Goal: Task Accomplishment & Management: Use online tool/utility

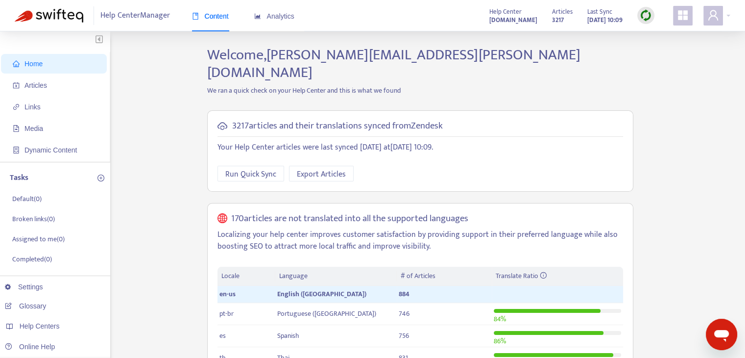
drag, startPoint x: 206, startPoint y: 106, endPoint x: 161, endPoint y: 108, distance: 45.1
click at [206, 106] on div "3217 articles and their translations synced from Zendesk Your Help Center artic…" at bounding box center [420, 257] width 441 height 308
click at [62, 84] on span "Articles" at bounding box center [56, 85] width 86 height 20
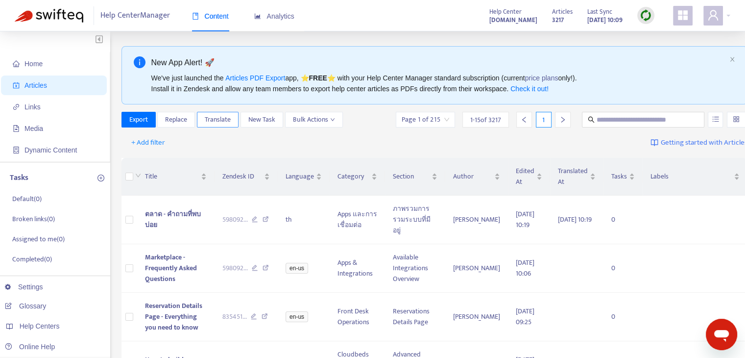
click at [229, 118] on span "Translate" at bounding box center [218, 119] width 26 height 11
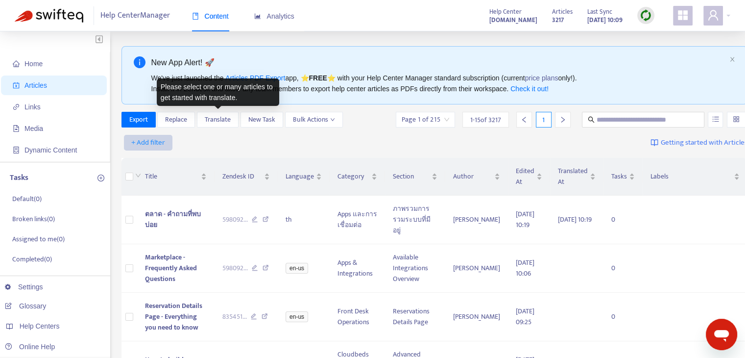
click at [153, 144] on span "+ Add filter" at bounding box center [148, 143] width 34 height 12
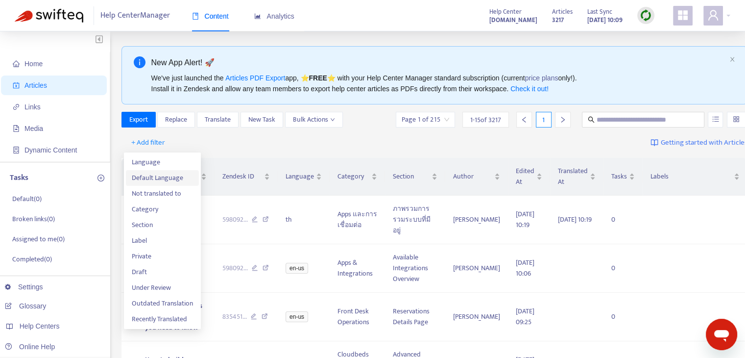
click at [172, 176] on span "Default Language" at bounding box center [162, 177] width 61 height 11
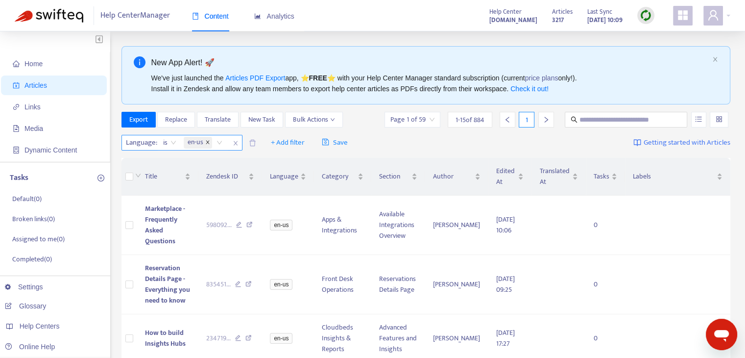
click at [208, 143] on icon "close" at bounding box center [207, 142] width 5 height 5
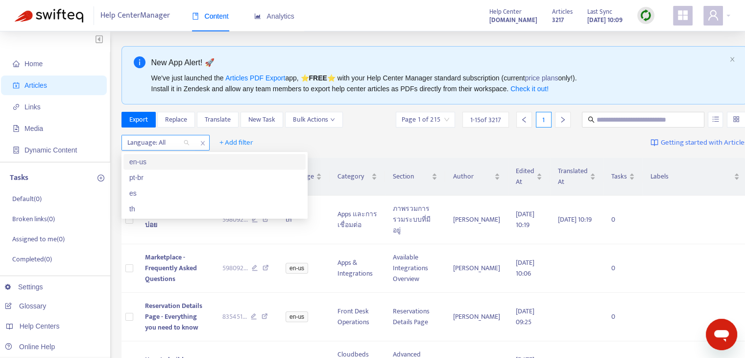
click at [184, 143] on div "Language: All" at bounding box center [158, 142] width 73 height 15
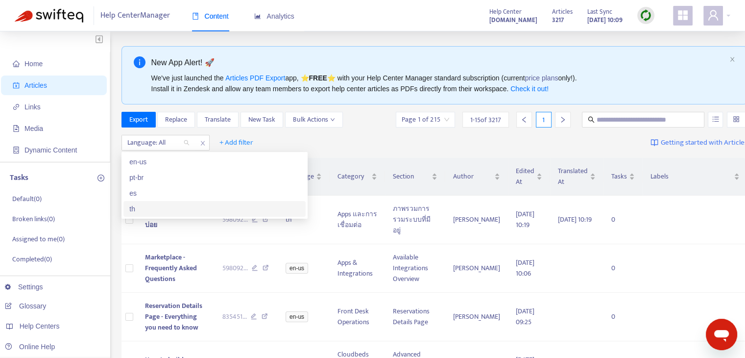
click at [180, 203] on div "th" at bounding box center [214, 208] width 170 height 11
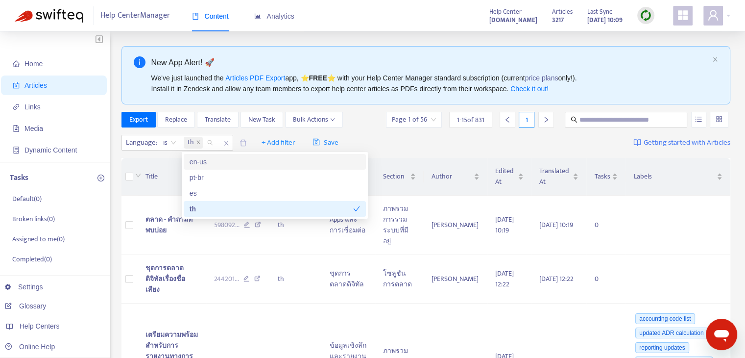
click at [402, 136] on div "Language : is th + Add filter Save Getting started with Articles" at bounding box center [425, 142] width 609 height 23
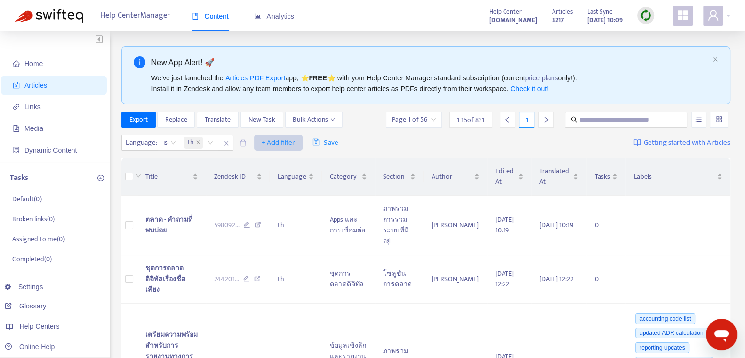
click at [288, 141] on span "+ Add filter" at bounding box center [279, 143] width 34 height 12
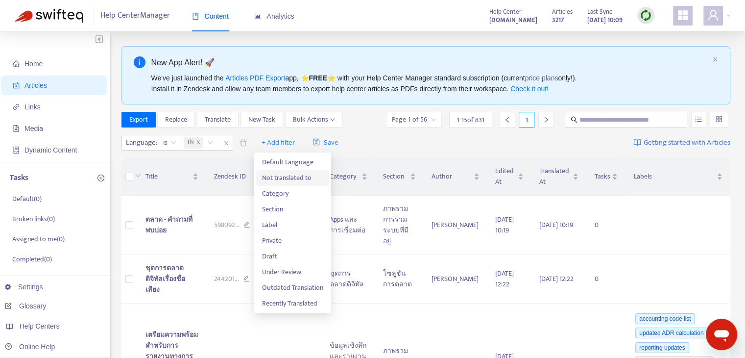
click at [296, 180] on span "Not translated to" at bounding box center [292, 177] width 61 height 11
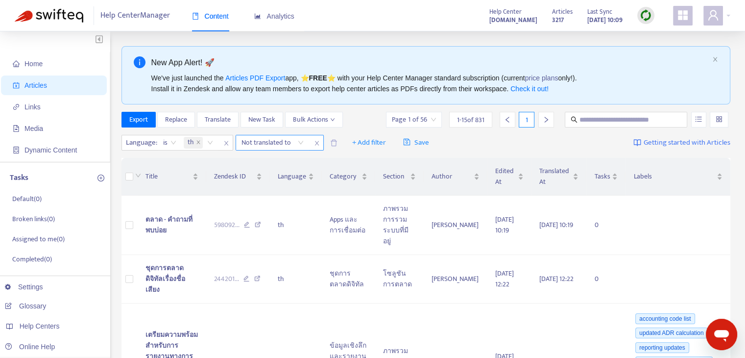
click at [300, 143] on div "Not translated to" at bounding box center [272, 142] width 73 height 15
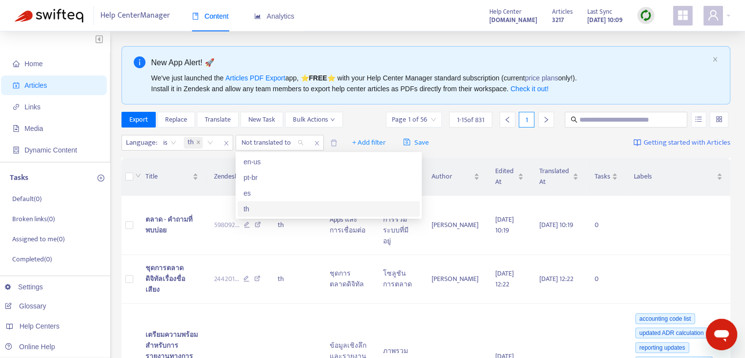
click at [286, 205] on div "th" at bounding box center [328, 208] width 170 height 11
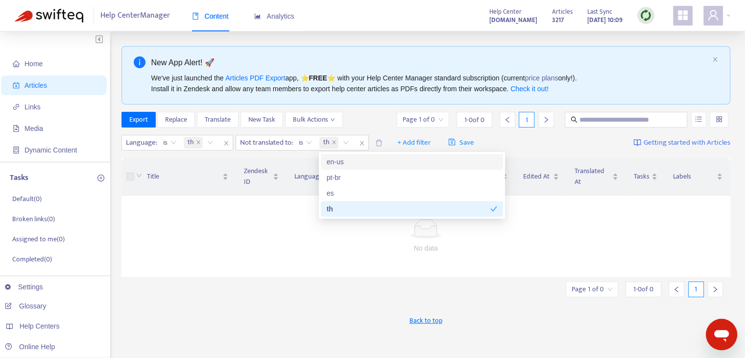
click at [554, 147] on div "Language : is th Not translated to : is th + Add filter Save Getting started wi…" at bounding box center [425, 142] width 609 height 23
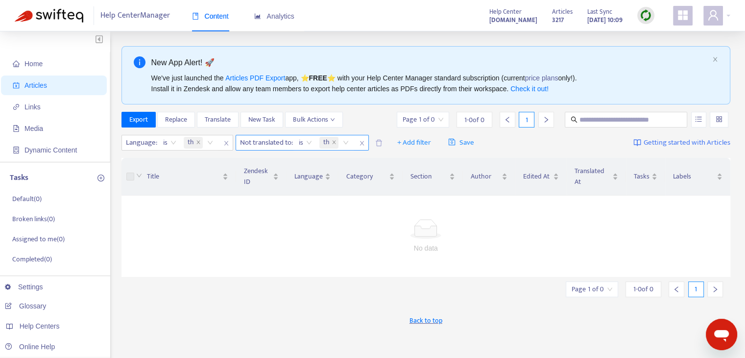
click at [362, 142] on icon "close" at bounding box center [362, 143] width 4 height 4
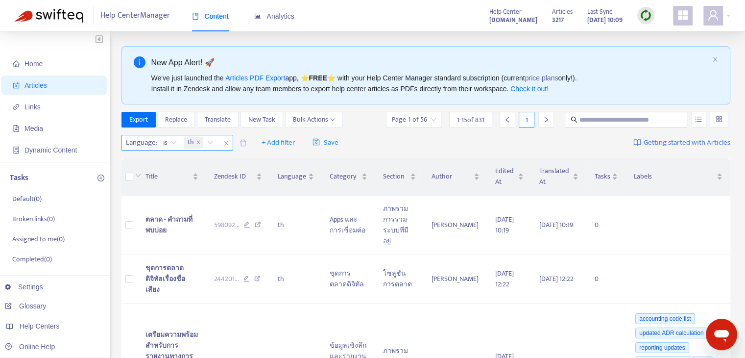
click at [227, 144] on icon "close" at bounding box center [226, 143] width 6 height 6
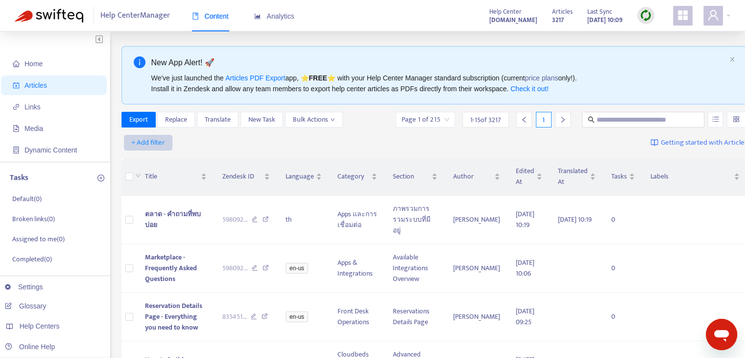
click at [143, 142] on span "+ Add filter" at bounding box center [148, 143] width 34 height 12
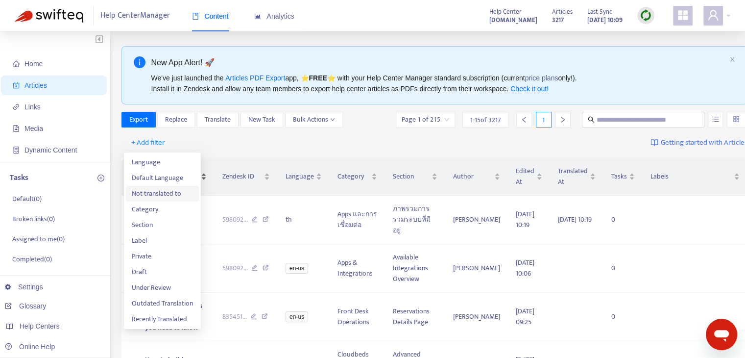
click at [180, 189] on span "Not translated to" at bounding box center [162, 193] width 61 height 11
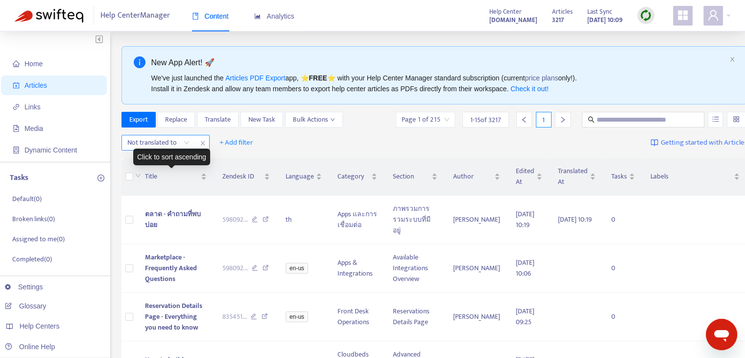
click at [179, 147] on div at bounding box center [153, 143] width 59 height 12
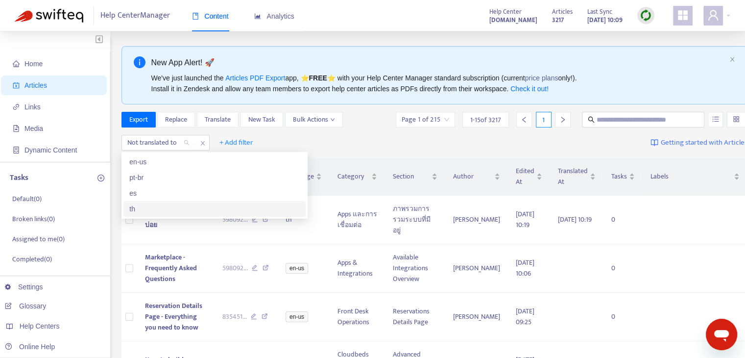
click at [159, 203] on div "th" at bounding box center [214, 208] width 170 height 11
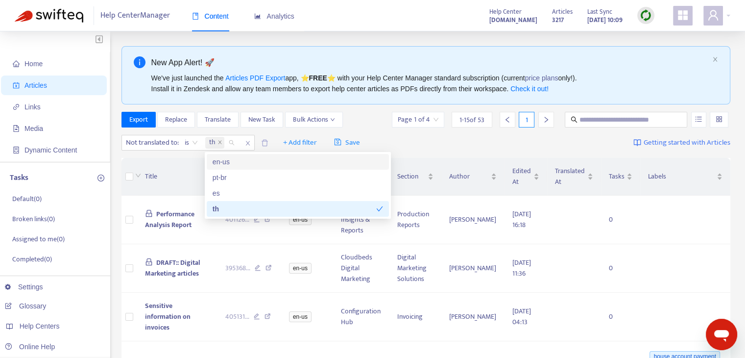
click at [480, 145] on div "Not translated to : is th + Add filter Save Getting started with Articles" at bounding box center [425, 142] width 609 height 23
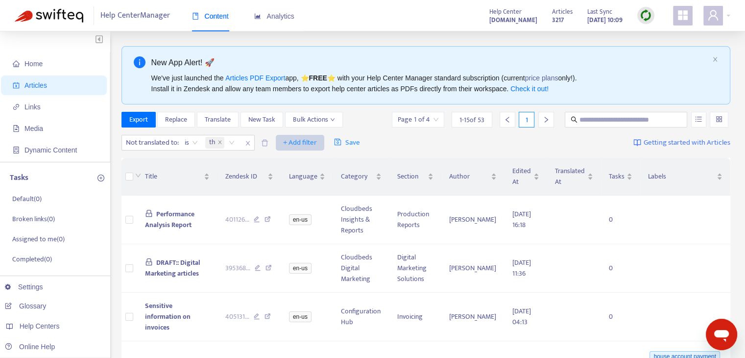
click at [307, 141] on span "+ Add filter" at bounding box center [300, 143] width 34 height 12
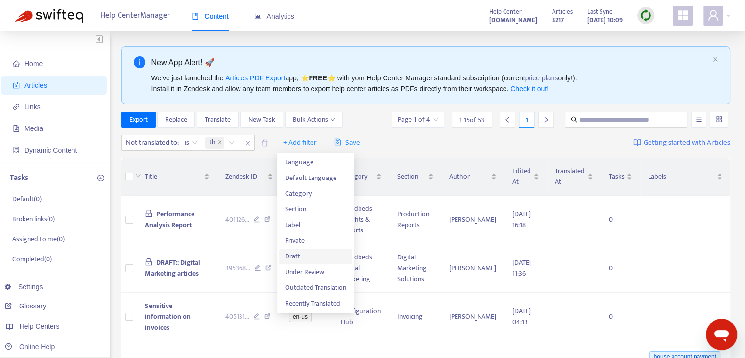
click at [326, 253] on span "Draft" at bounding box center [315, 256] width 61 height 11
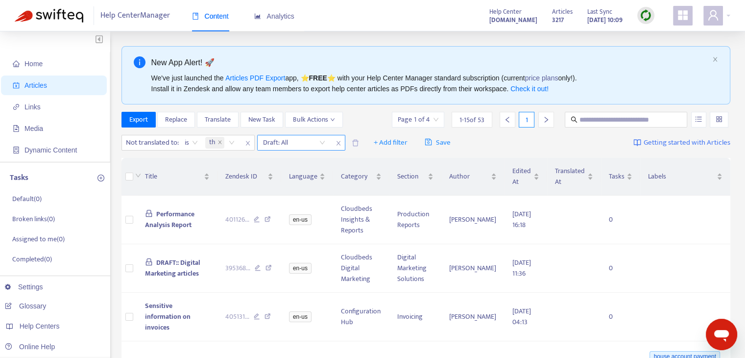
click at [321, 145] on input "search" at bounding box center [294, 142] width 62 height 15
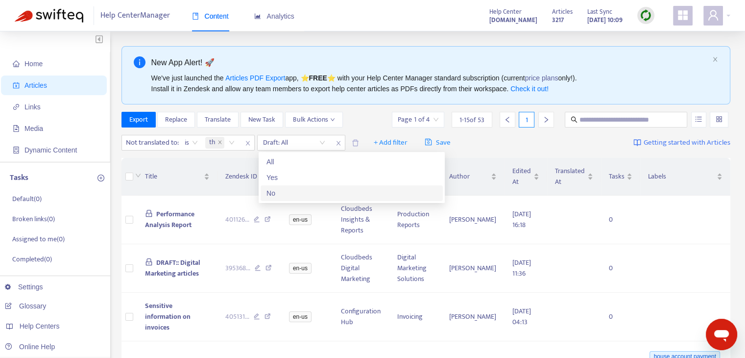
click at [317, 191] on div "No" at bounding box center [351, 193] width 170 height 11
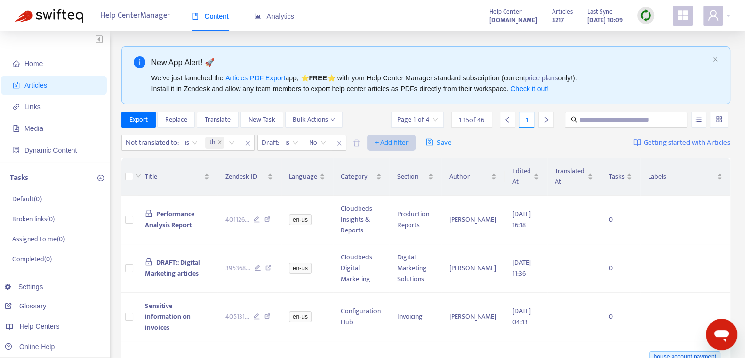
click at [398, 145] on span "+ Add filter" at bounding box center [392, 143] width 34 height 12
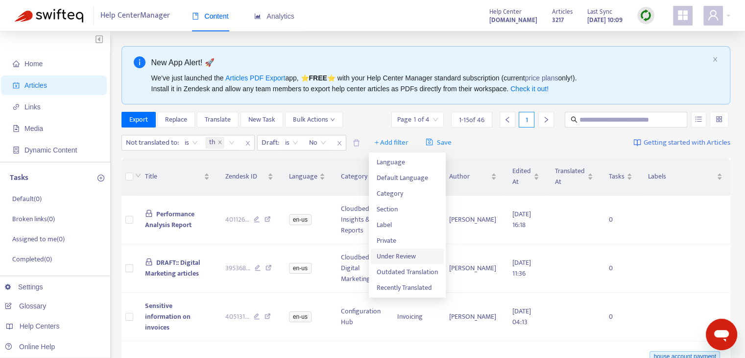
click at [418, 257] on span "Under Review" at bounding box center [407, 256] width 61 height 11
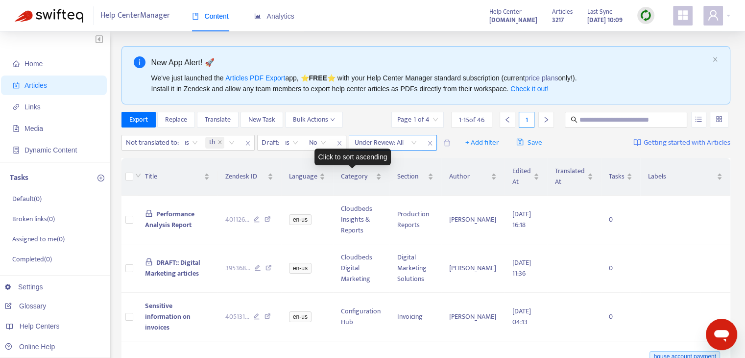
click at [403, 144] on input "search" at bounding box center [386, 142] width 62 height 15
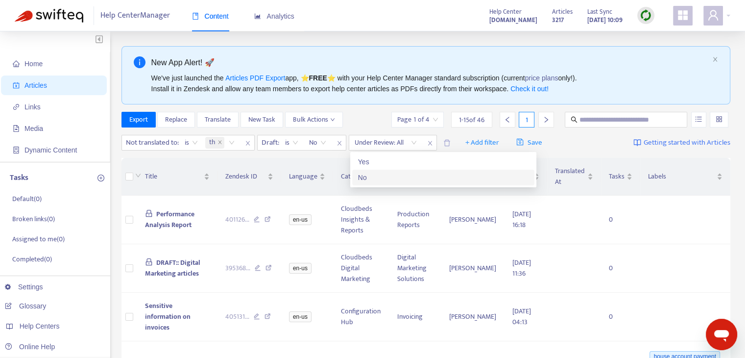
click at [404, 173] on div "No" at bounding box center [443, 177] width 170 height 11
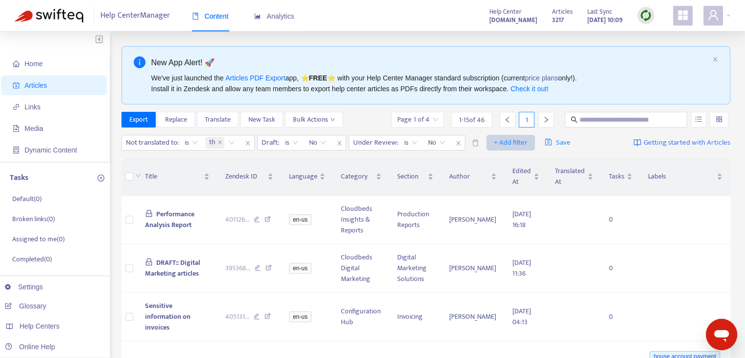
click at [497, 142] on span "+ Add filter" at bounding box center [511, 143] width 34 height 12
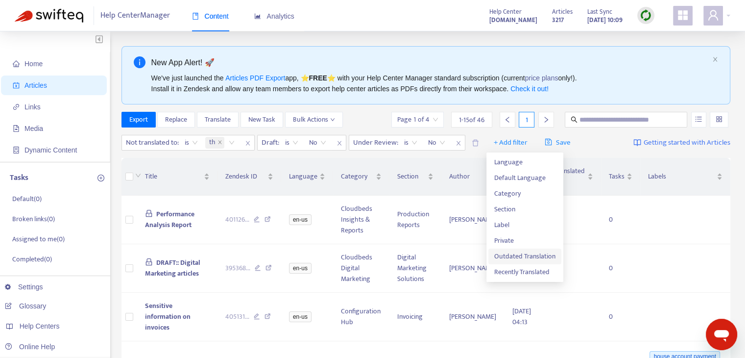
click at [532, 251] on span "Outdated Translation" at bounding box center [524, 256] width 61 height 11
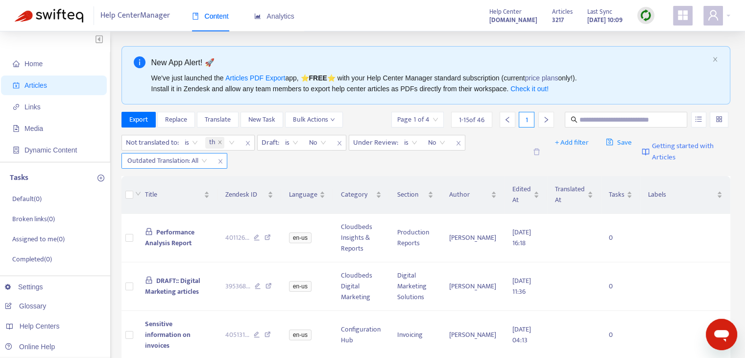
click at [198, 163] on input "search" at bounding box center [167, 160] width 80 height 15
click at [196, 181] on div "Yes" at bounding box center [214, 179] width 170 height 11
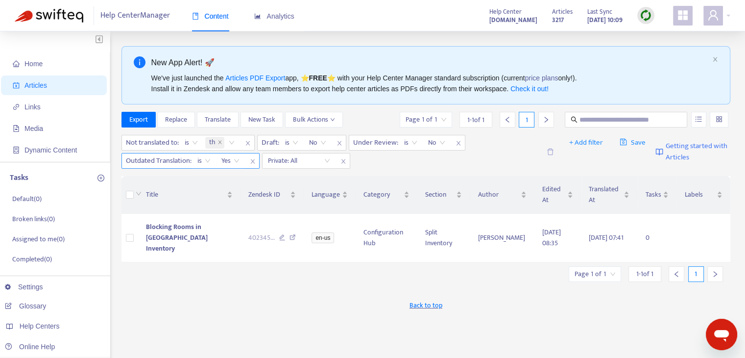
click at [255, 161] on icon "close" at bounding box center [253, 161] width 6 height 6
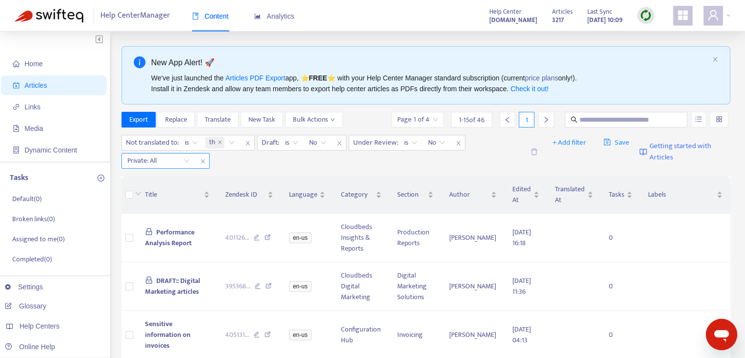
click at [180, 162] on input "search" at bounding box center [158, 160] width 62 height 15
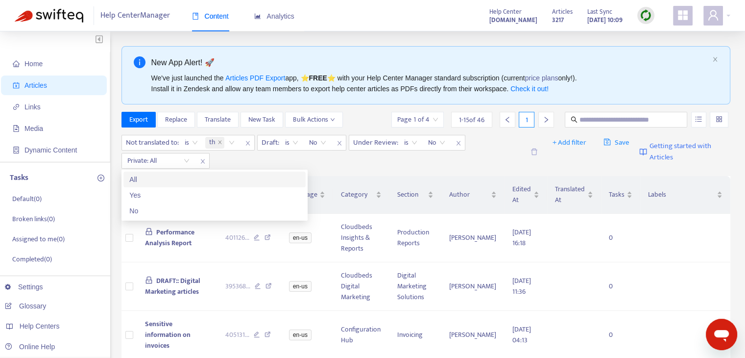
click at [247, 162] on div "Not translated to : is th Draft : is No Under Review : is No Private: All" at bounding box center [322, 152] width 403 height 34
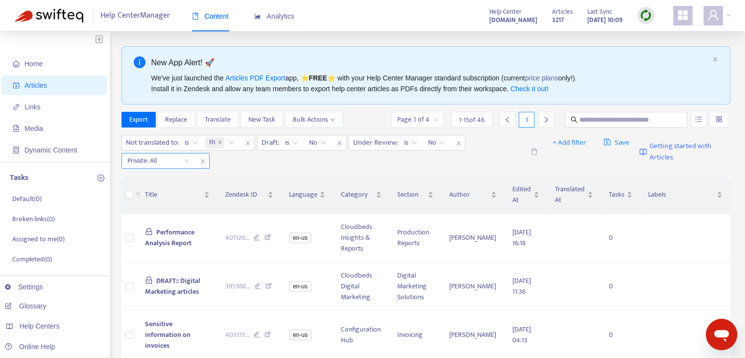
click at [205, 162] on icon "close" at bounding box center [203, 161] width 6 height 6
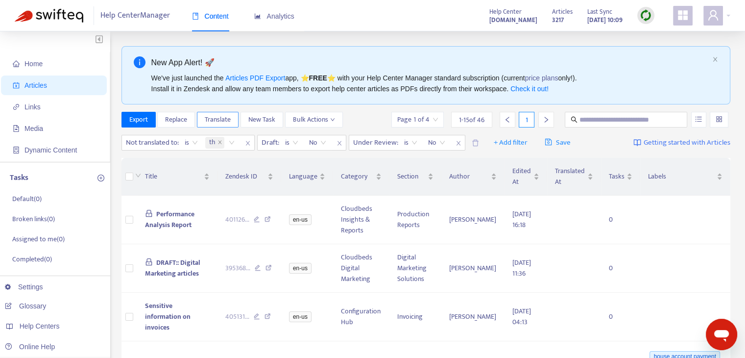
drag, startPoint x: 211, startPoint y: 120, endPoint x: 218, endPoint y: 120, distance: 6.4
click at [212, 120] on span "Translate" at bounding box center [218, 119] width 26 height 11
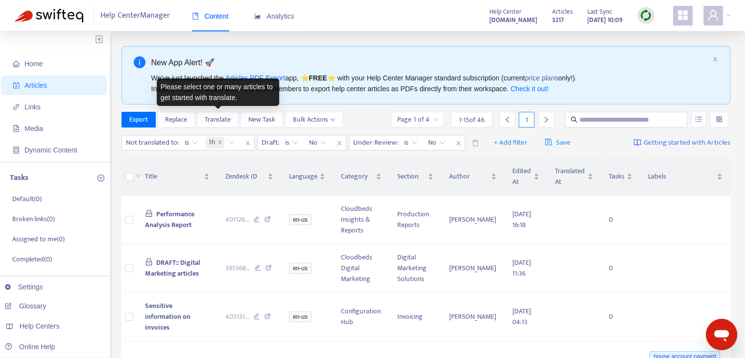
click at [133, 177] on div at bounding box center [137, 176] width 8 height 11
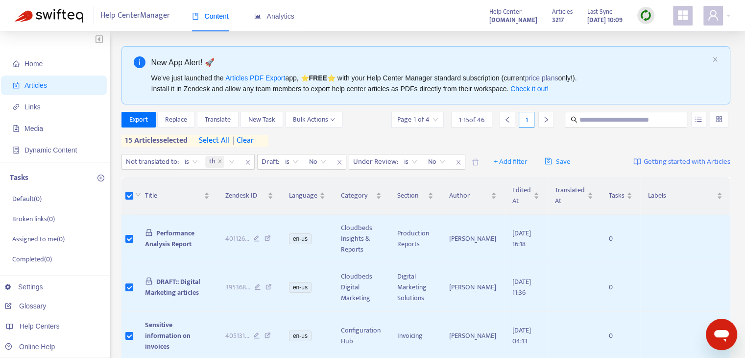
click at [228, 140] on span "select all" at bounding box center [214, 141] width 30 height 12
click at [208, 118] on span "Translate" at bounding box center [218, 119] width 26 height 11
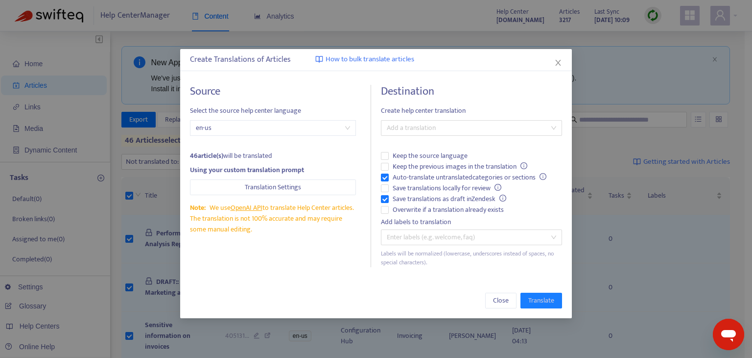
click at [323, 118] on div "Source Select the source help center language en-us 46 article(s) will be trans…" at bounding box center [280, 176] width 181 height 182
click at [321, 122] on span "en-us" at bounding box center [273, 128] width 154 height 15
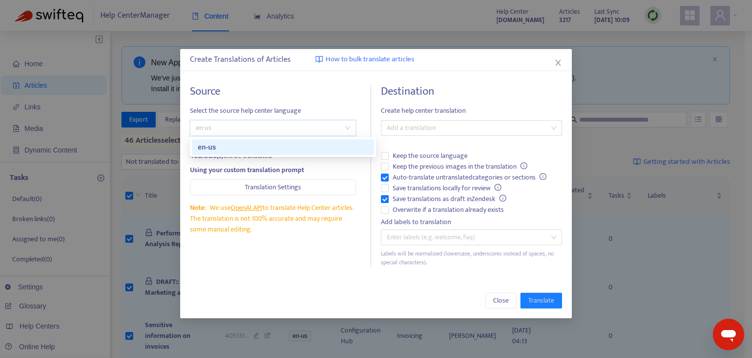
click at [304, 142] on div "en-us" at bounding box center [283, 147] width 170 height 11
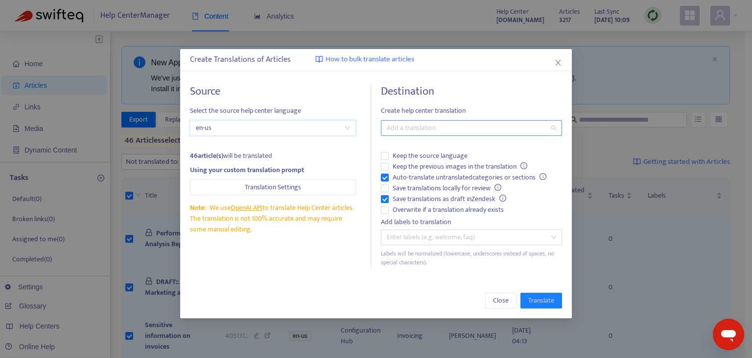
click at [442, 130] on div at bounding box center [467, 128] width 167 height 12
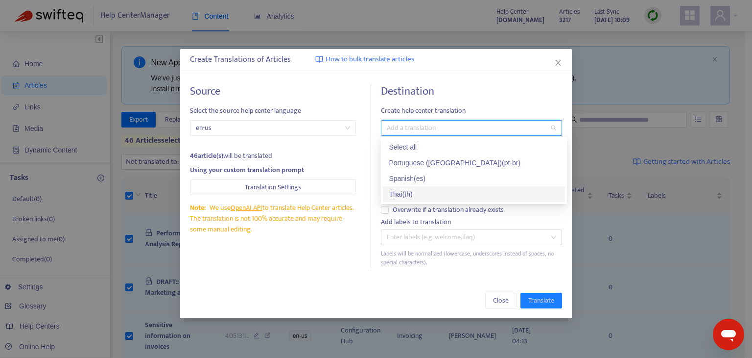
drag, startPoint x: 444, startPoint y: 188, endPoint x: 461, endPoint y: 179, distance: 19.3
click at [444, 188] on div "Thai ( th )" at bounding box center [474, 194] width 182 height 16
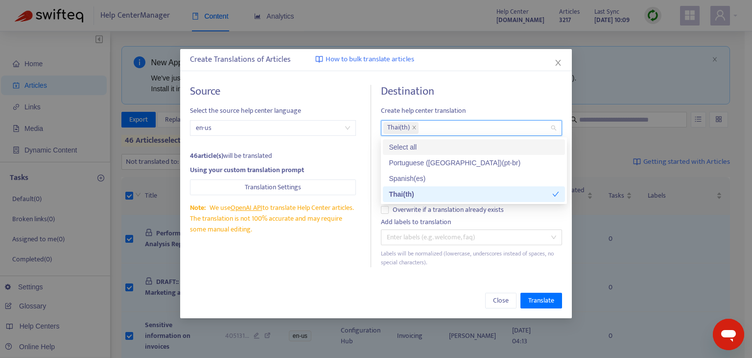
click at [530, 90] on h4 "Destination" at bounding box center [471, 91] width 181 height 13
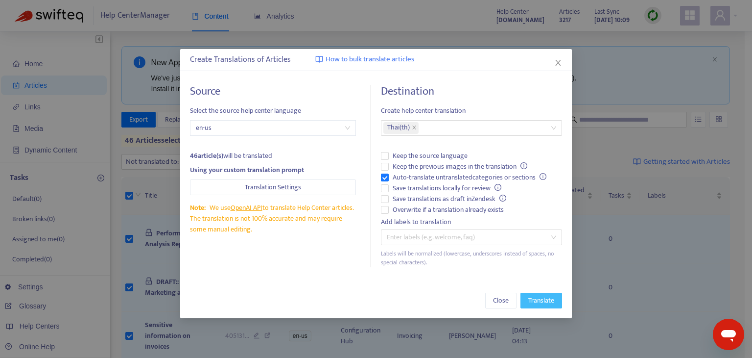
click at [554, 296] on span "Translate" at bounding box center [542, 300] width 26 height 11
